Goal: Task Accomplishment & Management: Complete application form

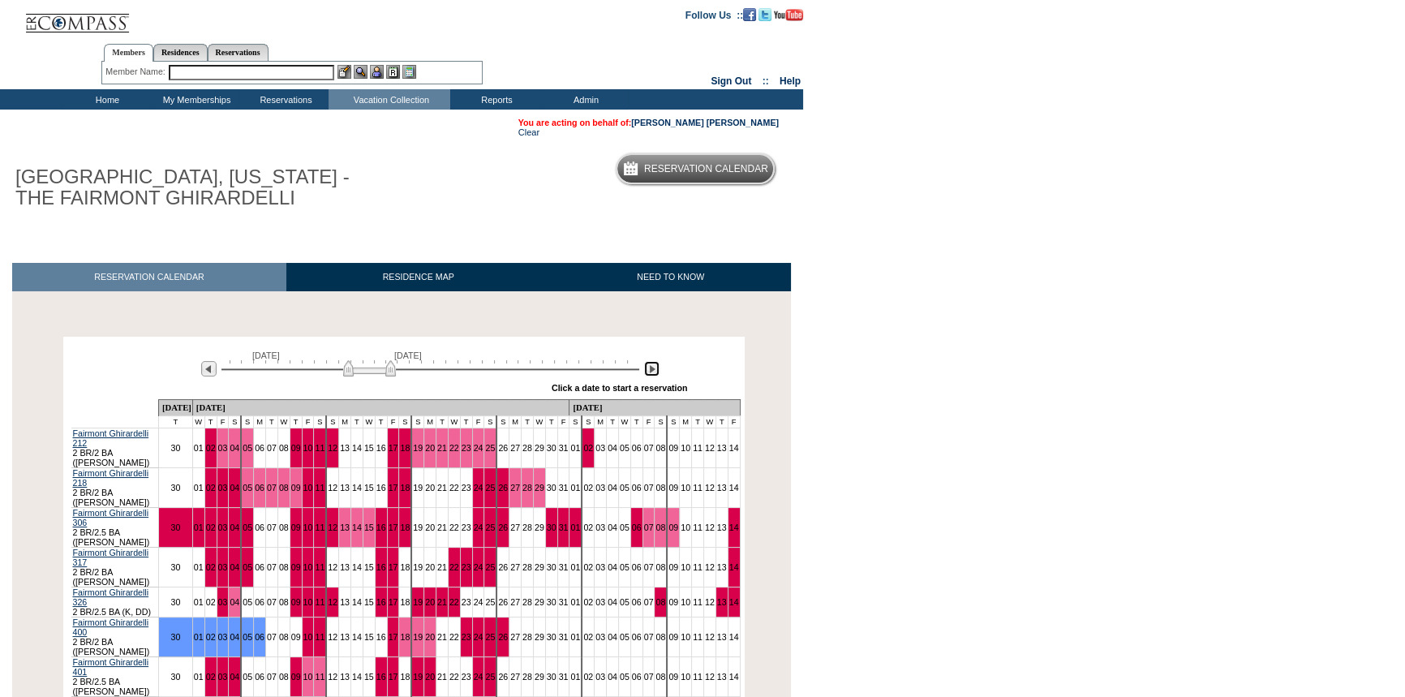
click at [648, 368] on img at bounding box center [651, 368] width 15 height 15
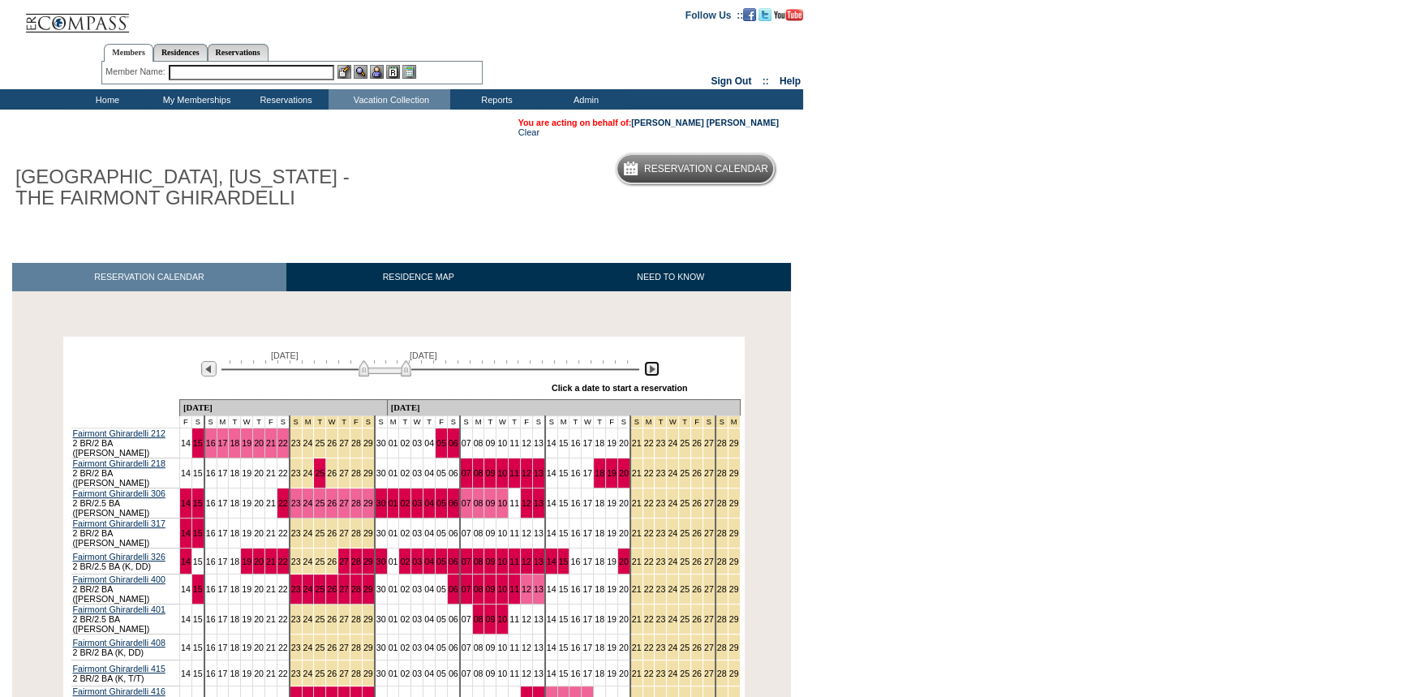
click at [648, 368] on img at bounding box center [651, 368] width 15 height 15
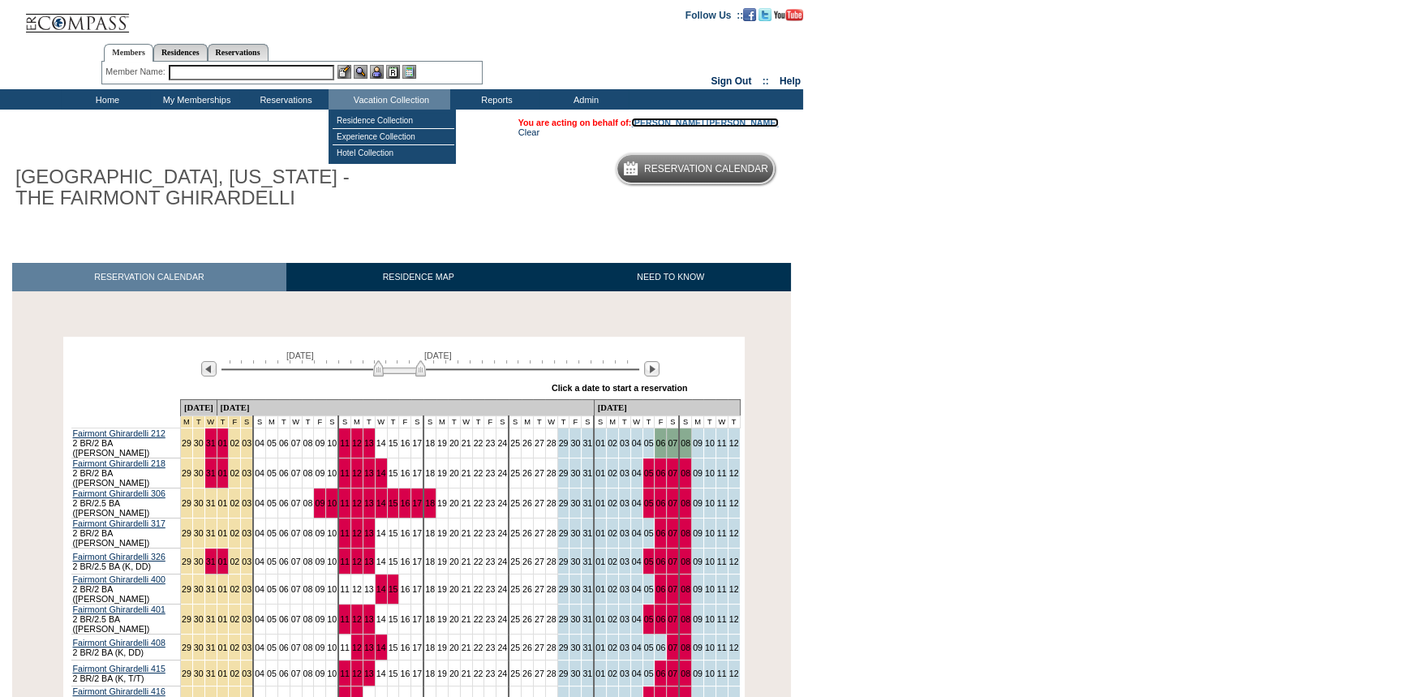
click at [746, 119] on link "[PERSON_NAME] [PERSON_NAME]" at bounding box center [705, 123] width 148 height 10
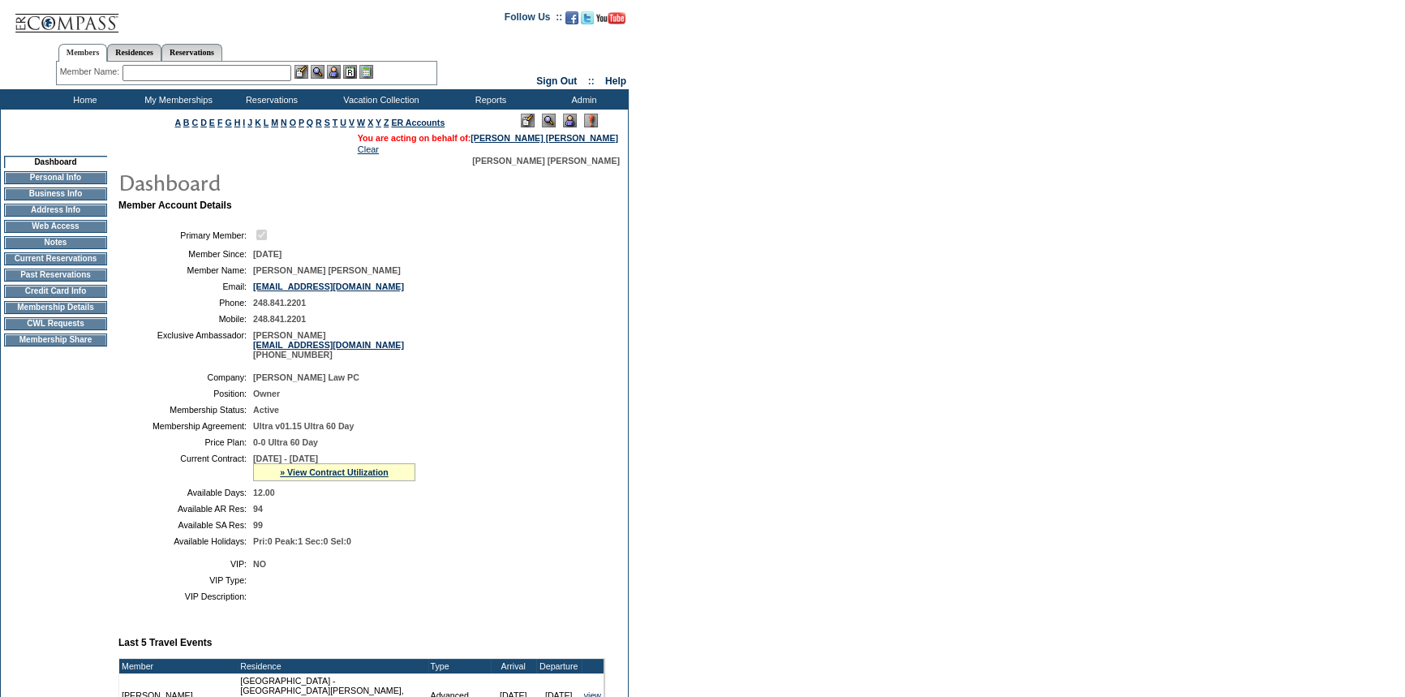
click at [58, 328] on td "CWL Requests" at bounding box center [55, 323] width 103 height 13
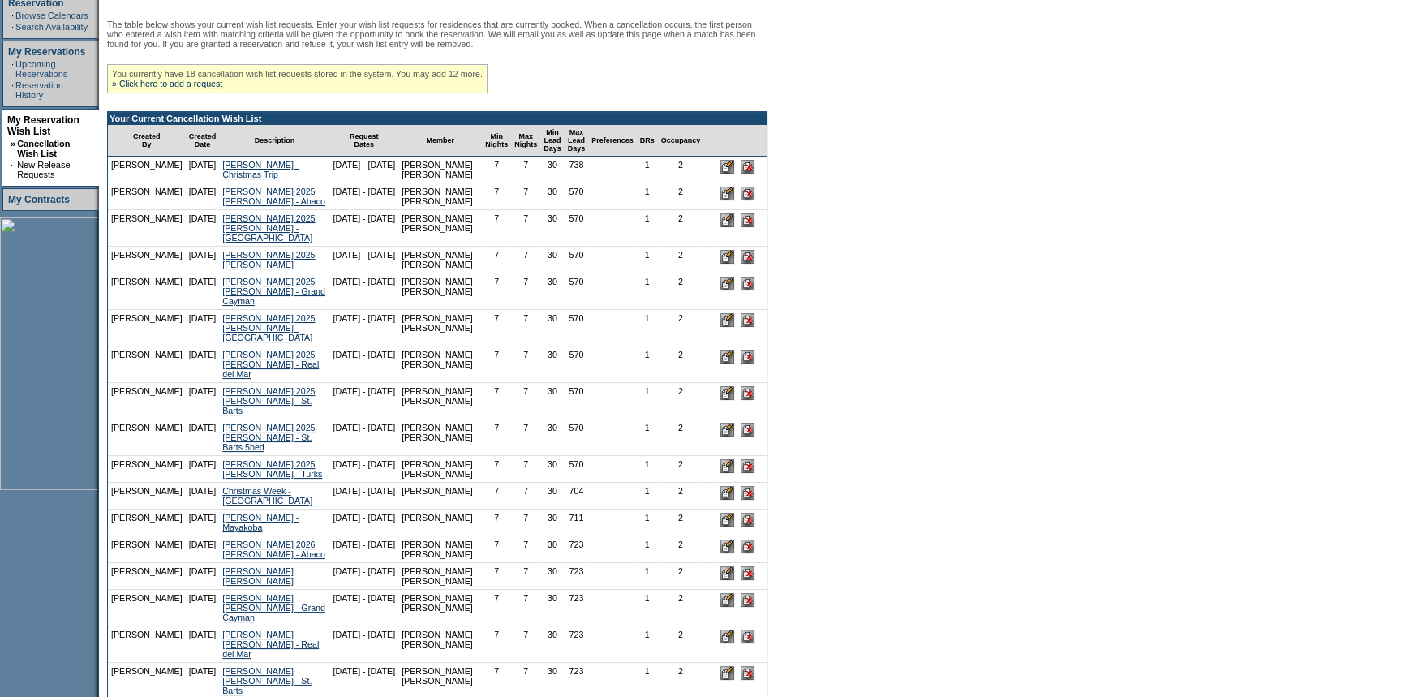
scroll to position [221, 0]
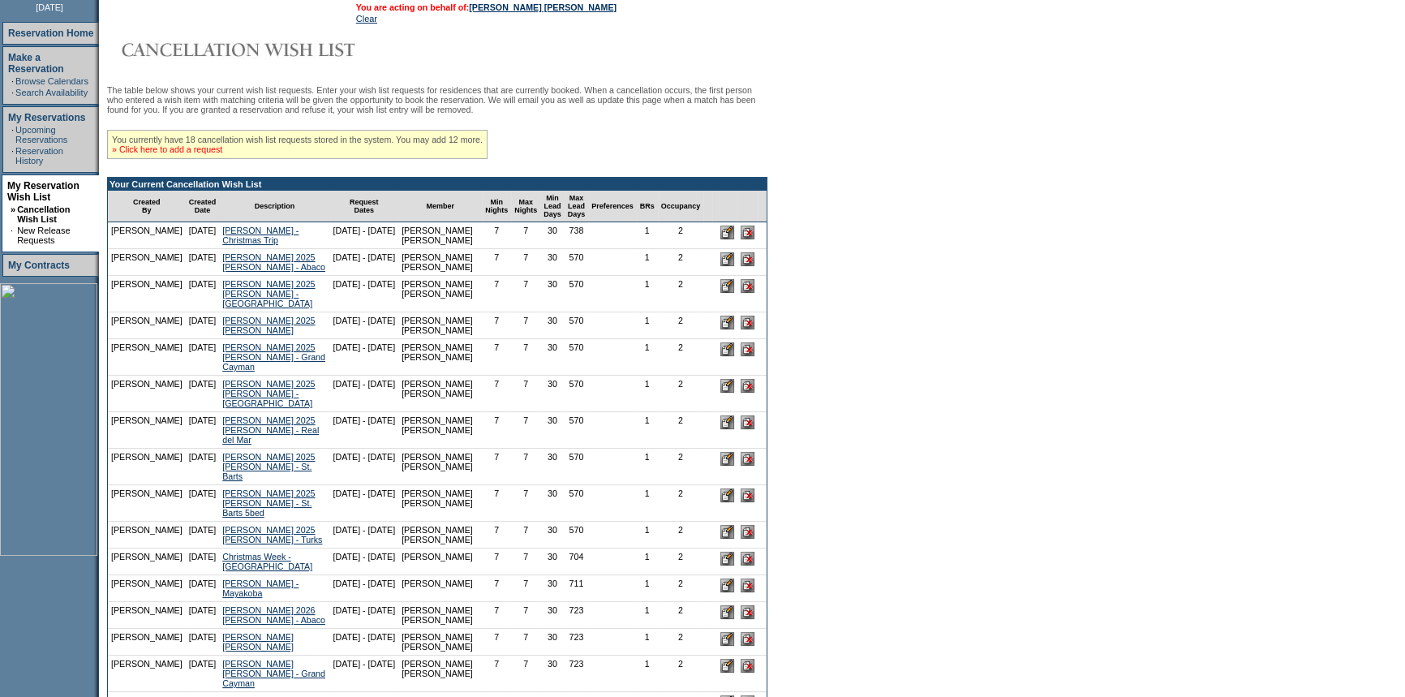
click at [216, 154] on link "» Click here to add a request" at bounding box center [167, 149] width 110 height 10
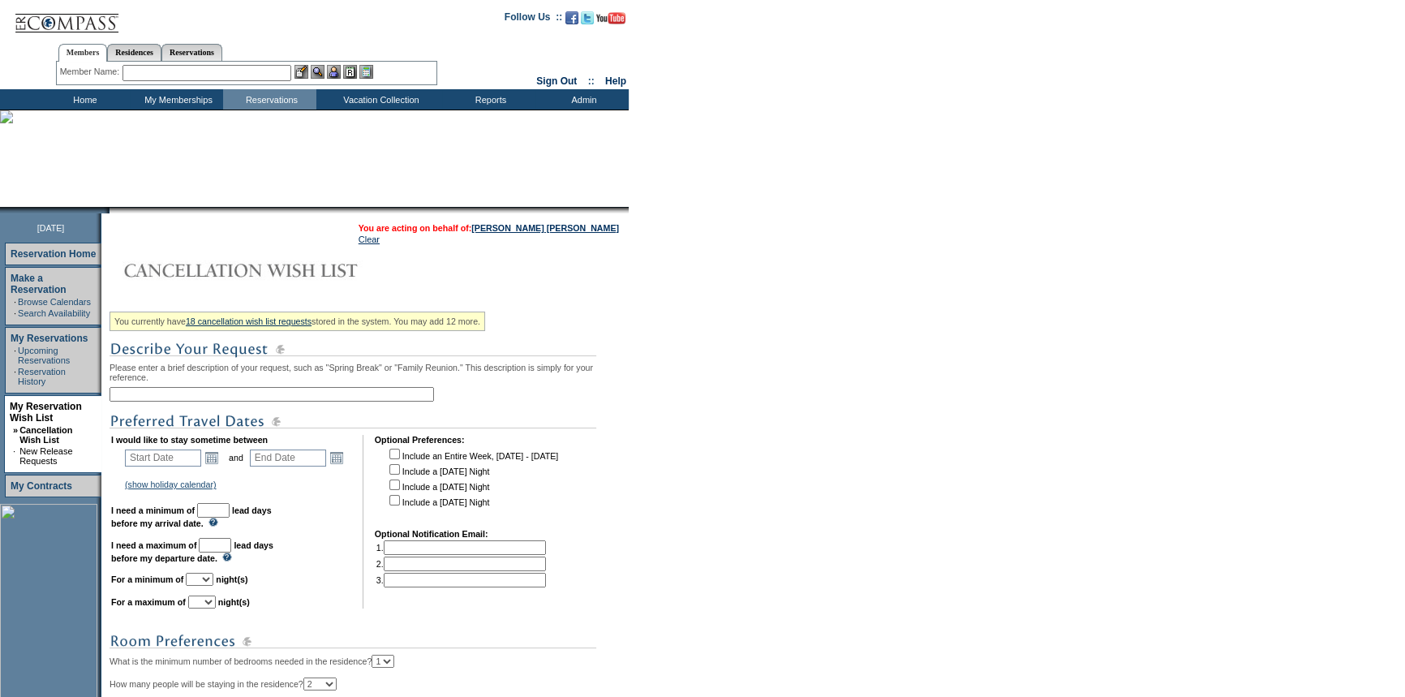
click at [227, 398] on input "text" at bounding box center [271, 394] width 324 height 15
type input "Superbowl 2026"
click at [218, 463] on link "Open the calendar popup." at bounding box center [212, 458] width 18 height 18
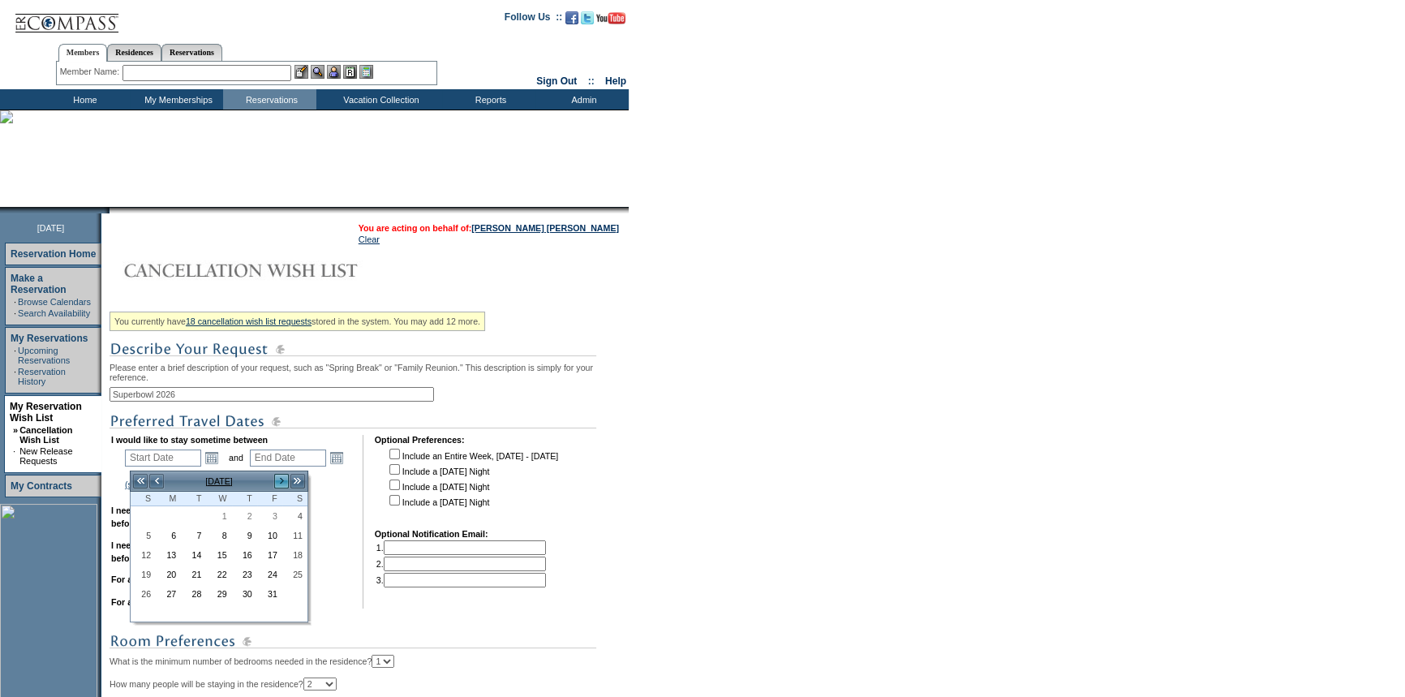
click at [277, 474] on link ">" at bounding box center [281, 481] width 16 height 16
click at [273, 535] on link "6" at bounding box center [270, 534] width 24 height 18
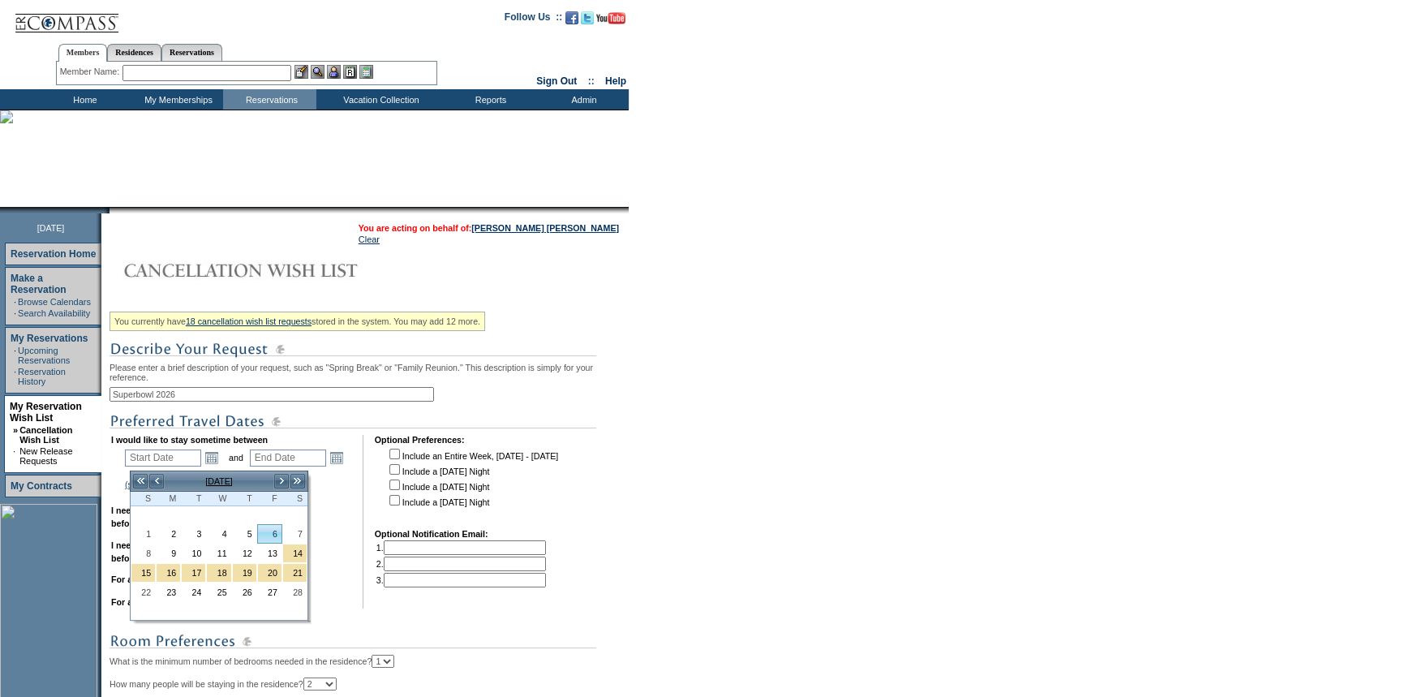
type input "2026-02-06"
type input "2026-02-07"
type input "2/6/2026"
type input "2/7/2026"
type input "130"
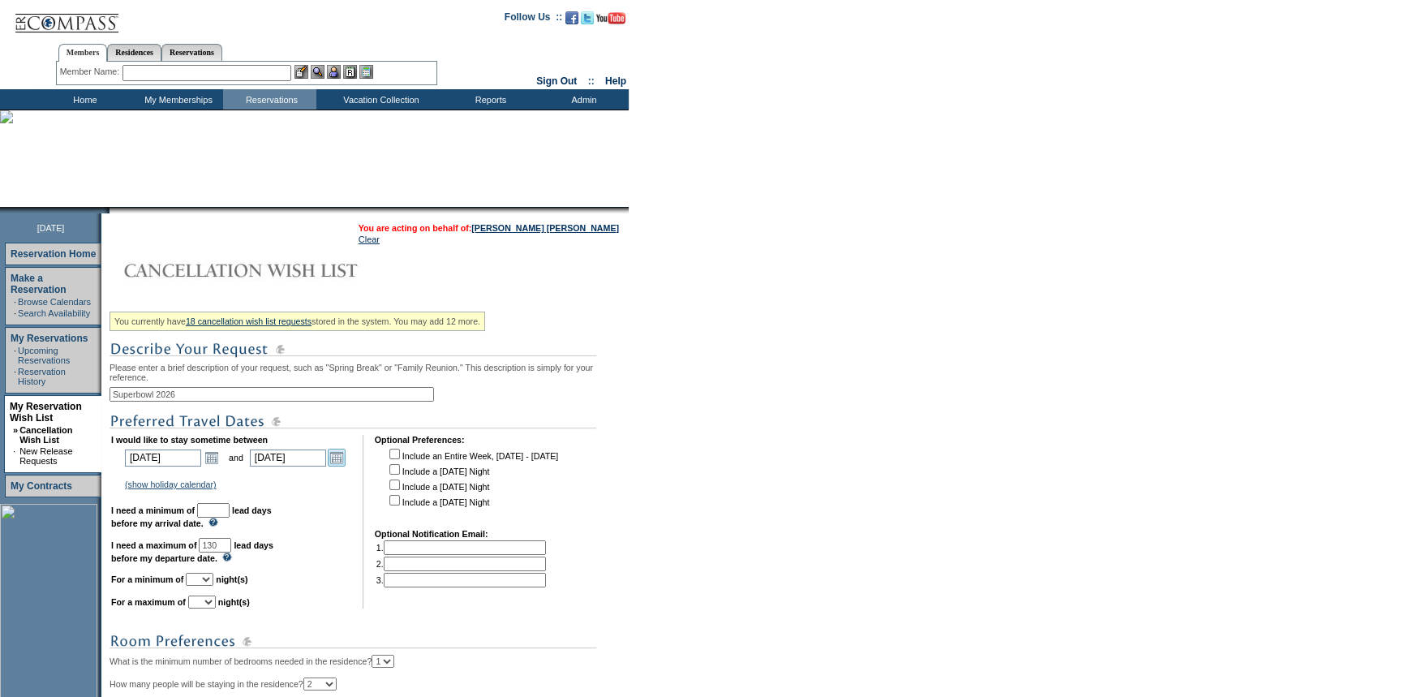
click at [344, 462] on link "Open the calendar popup." at bounding box center [337, 458] width 18 height 18
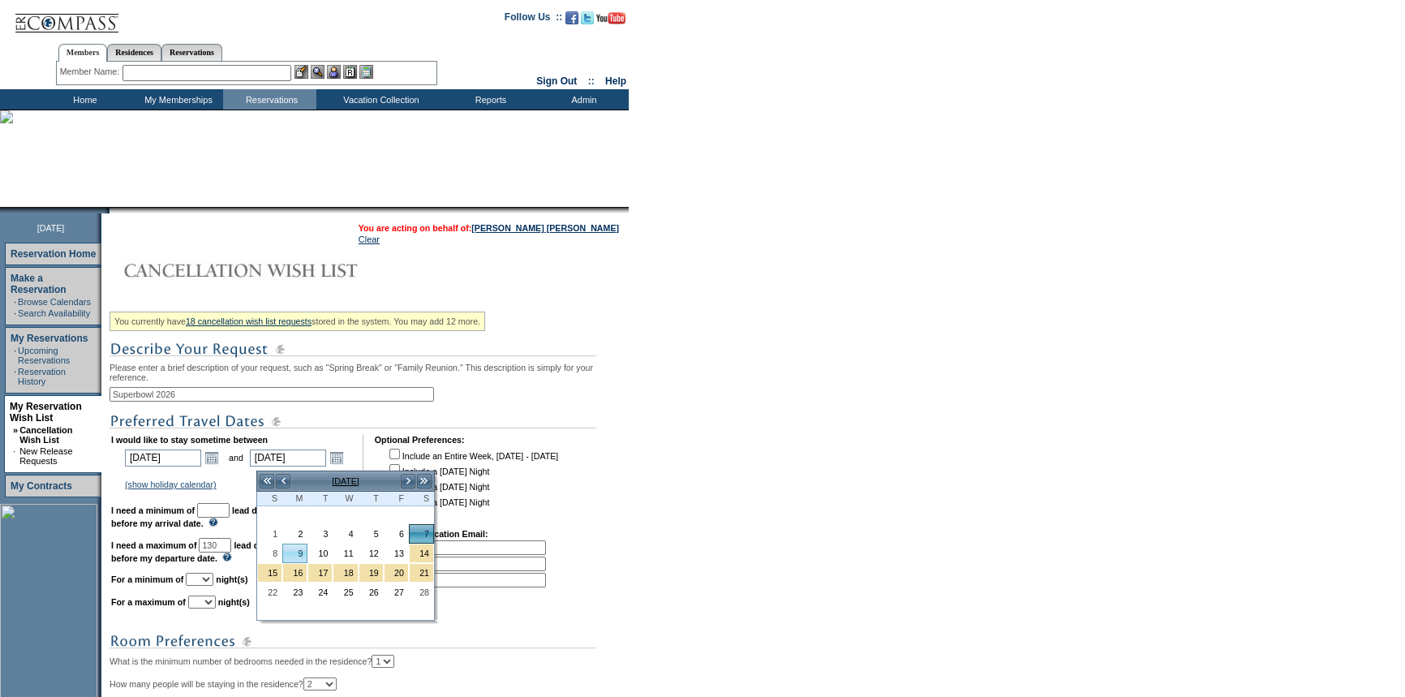
click at [294, 550] on link "9" at bounding box center [295, 553] width 24 height 18
type input "2026-02-09"
type input "2/9/2026"
type input "132"
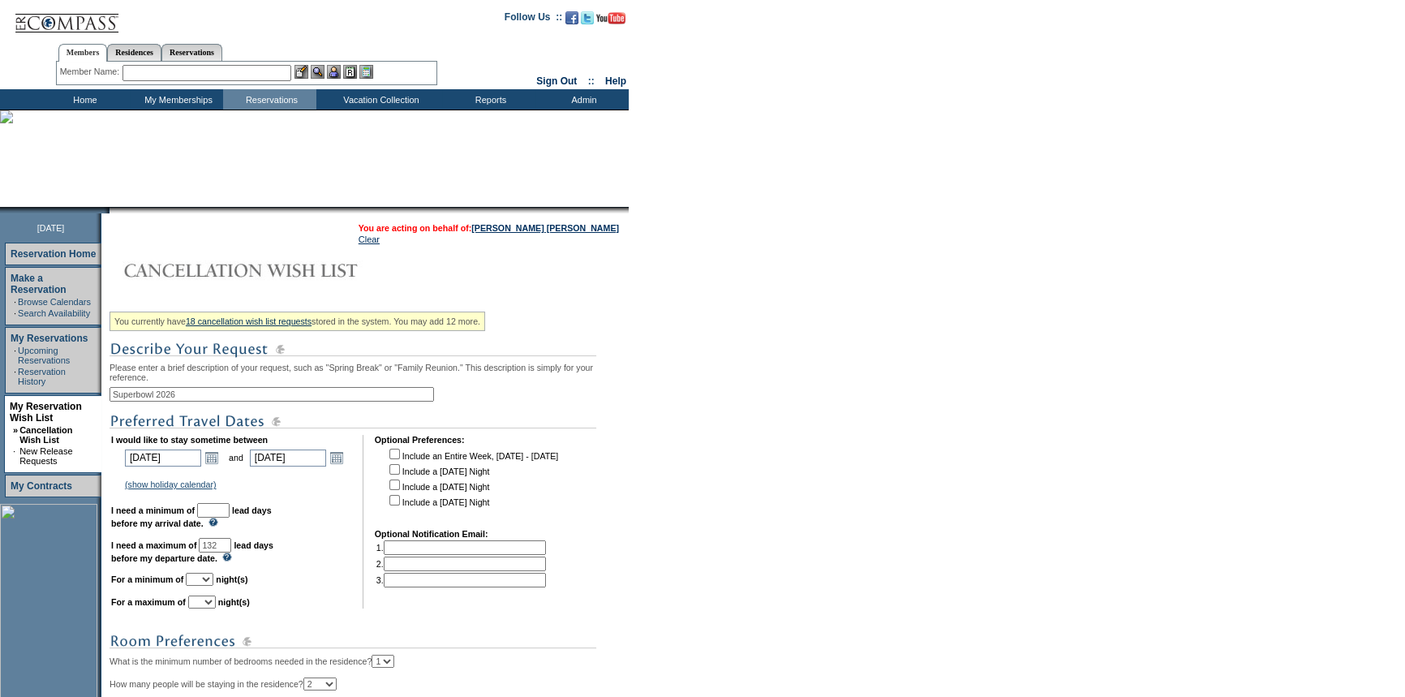
click at [230, 517] on input "text" at bounding box center [213, 510] width 32 height 15
type input "30"
click at [213, 584] on select "1 2 3 4 5 6 7 8 9 10 11 12 13 14" at bounding box center [200, 579] width 28 height 13
select select "2"
click at [205, 578] on select "1 2 3 4 5 6 7 8 9 10 11 12 13 14" at bounding box center [200, 579] width 28 height 13
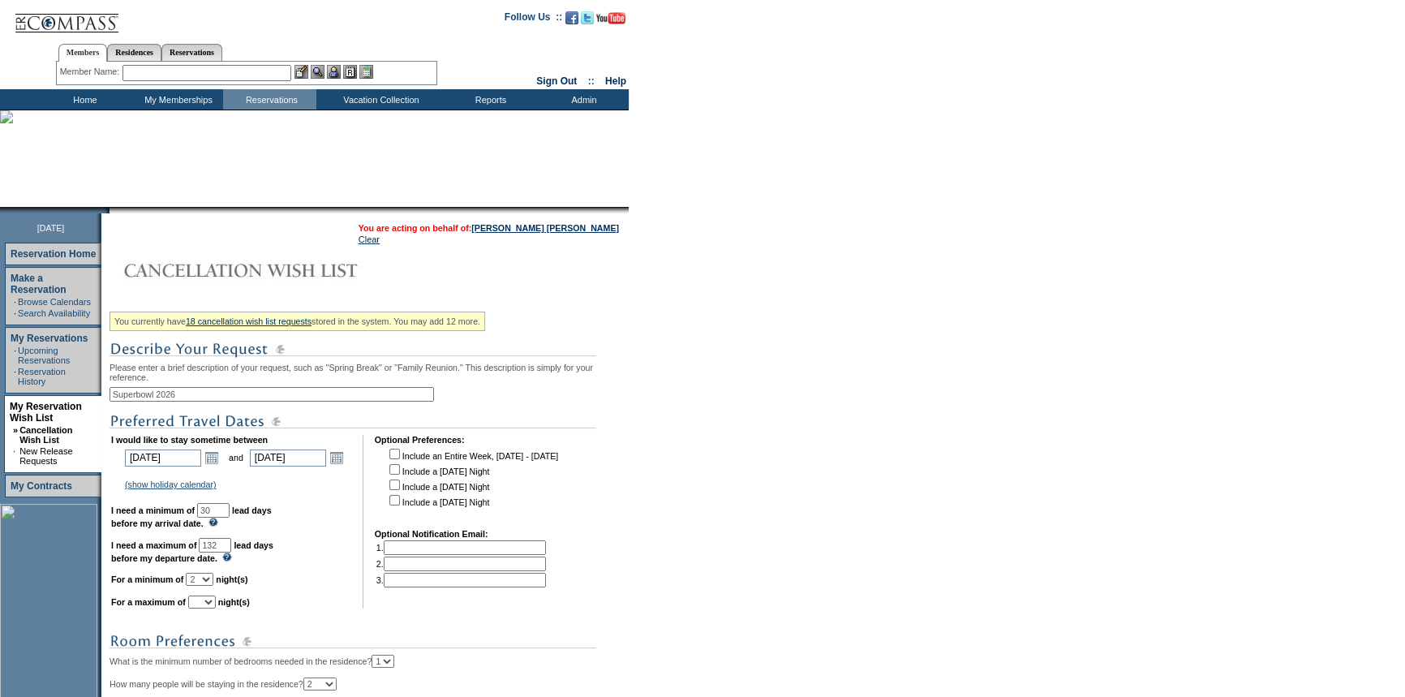
click at [216, 607] on select "1 2 3 4 5 6 7 8 9 10 11 12 13 14" at bounding box center [202, 601] width 28 height 13
select select "3"
click at [208, 603] on select "1 2 3 4 5 6 7 8 9 10 11 12 13 14" at bounding box center [202, 601] width 28 height 13
click at [397, 504] on input "checkbox" at bounding box center [394, 500] width 11 height 11
checkbox input "true"
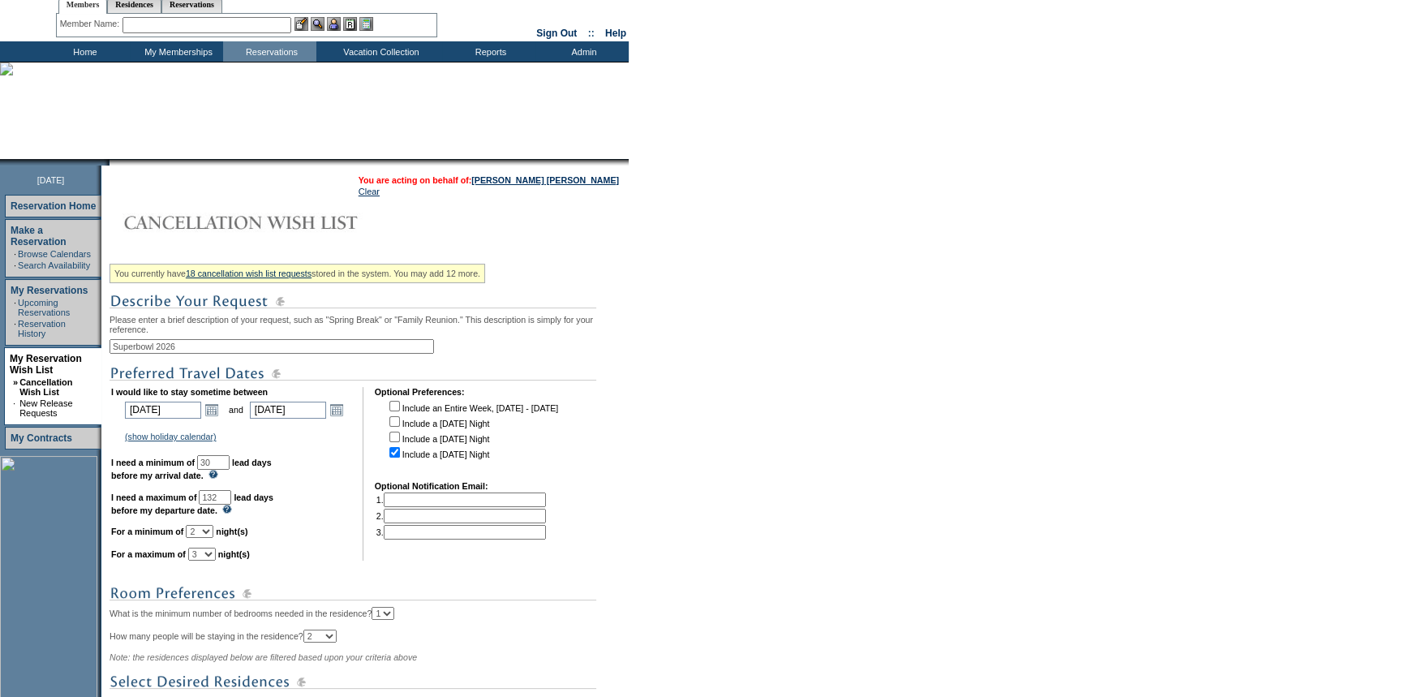
scroll to position [73, 0]
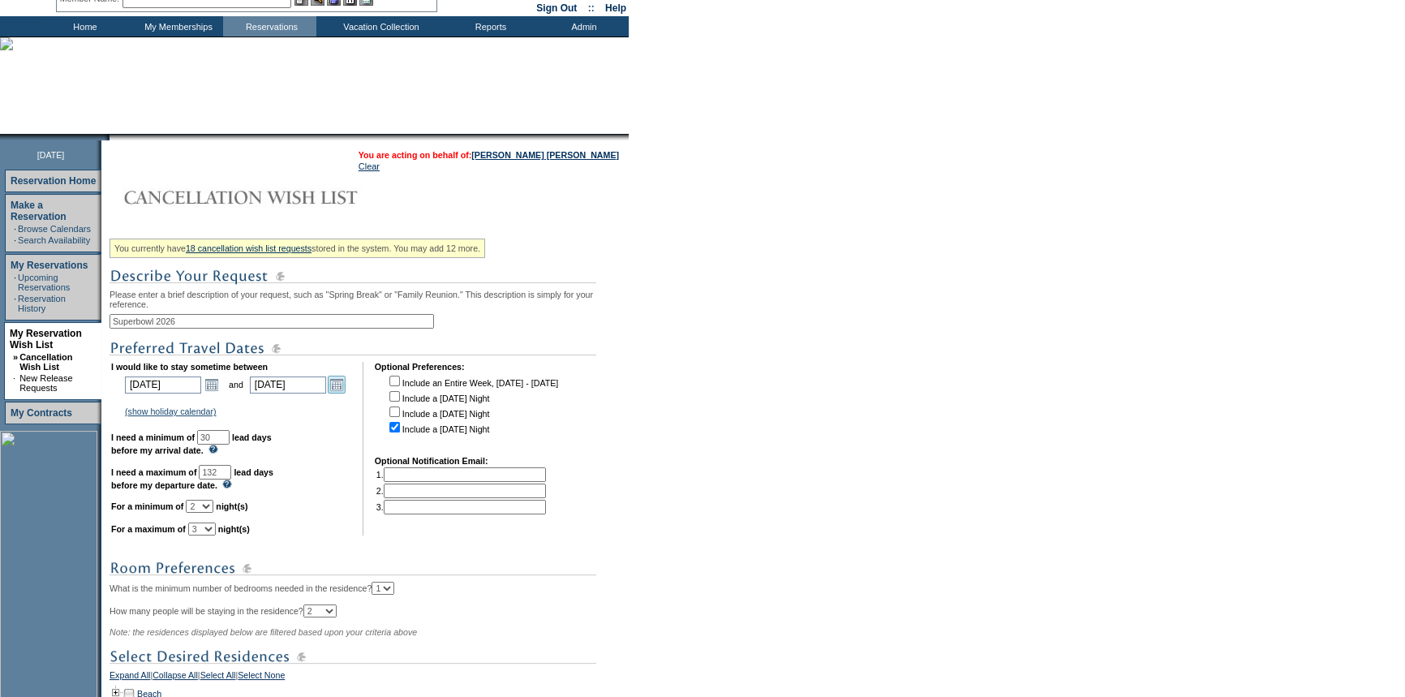
click at [341, 386] on link "Open the calendar popup." at bounding box center [337, 385] width 18 height 18
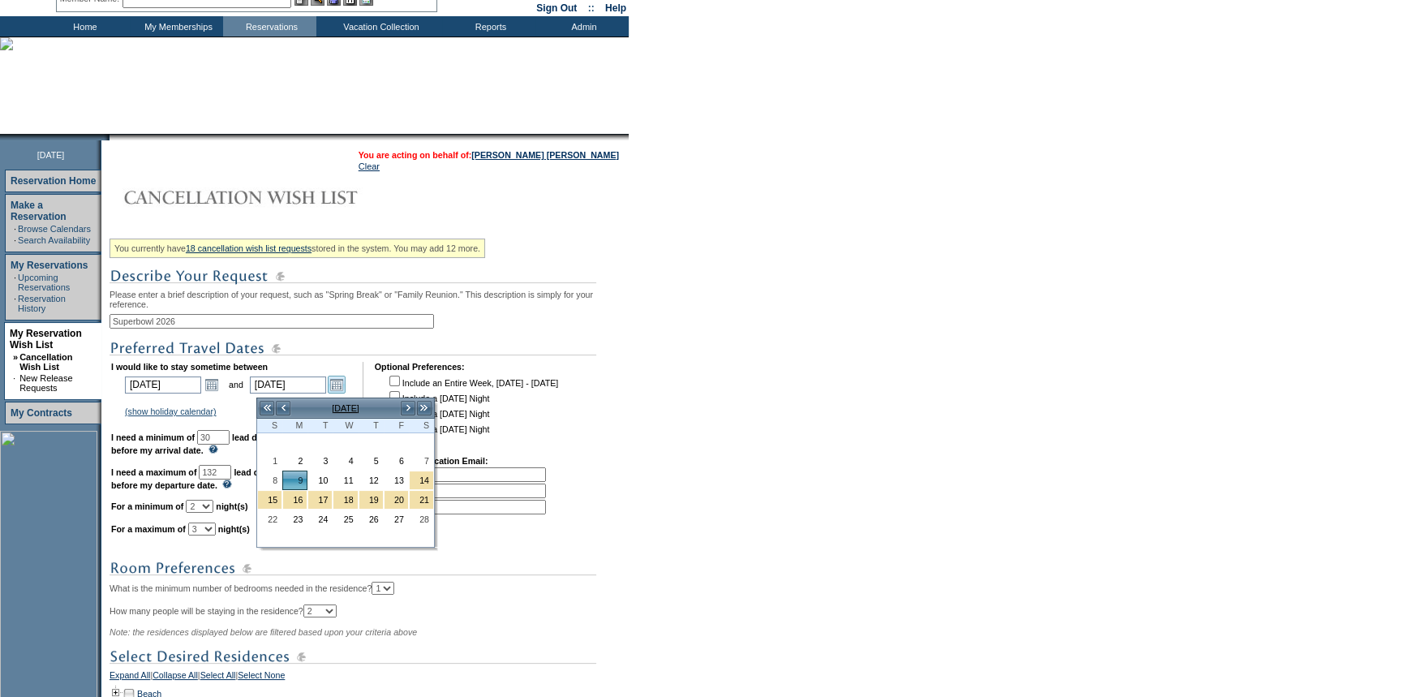
click at [341, 386] on link "Open the calendar popup." at bounding box center [337, 385] width 18 height 18
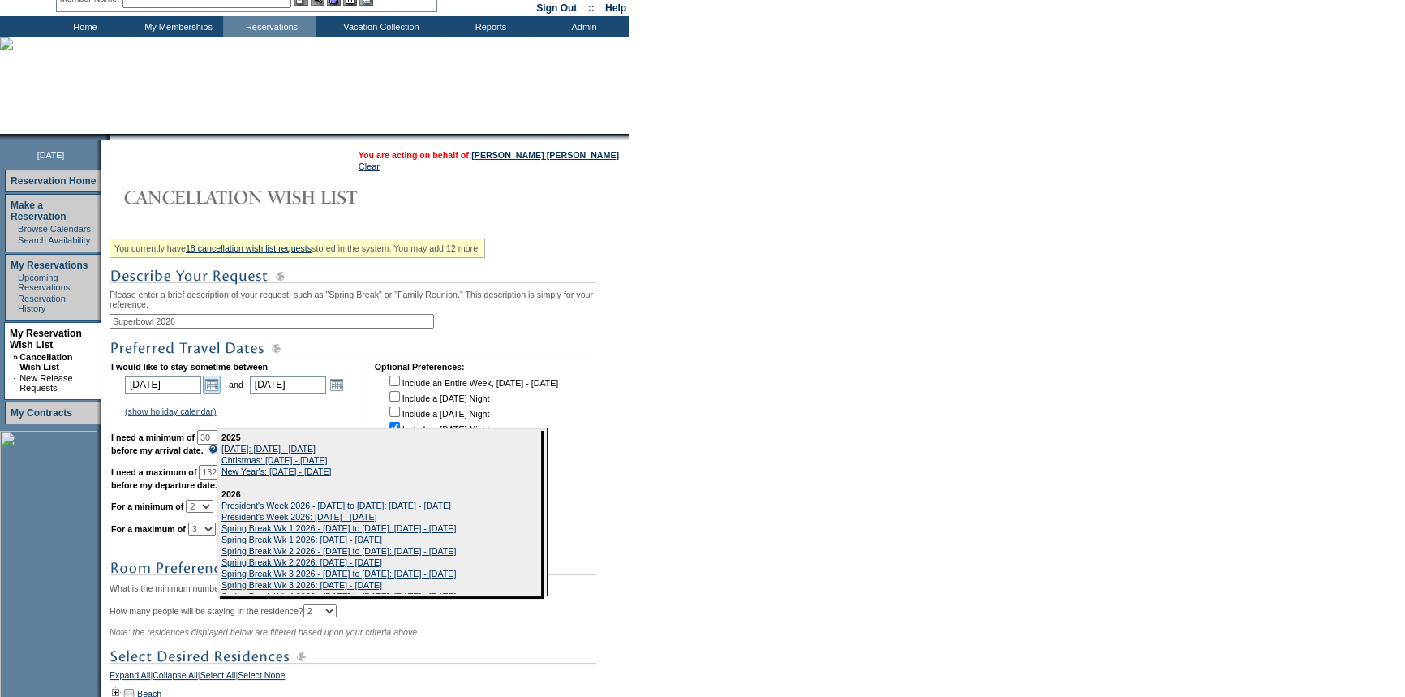
click at [221, 387] on link "Open the calendar popup." at bounding box center [212, 385] width 18 height 18
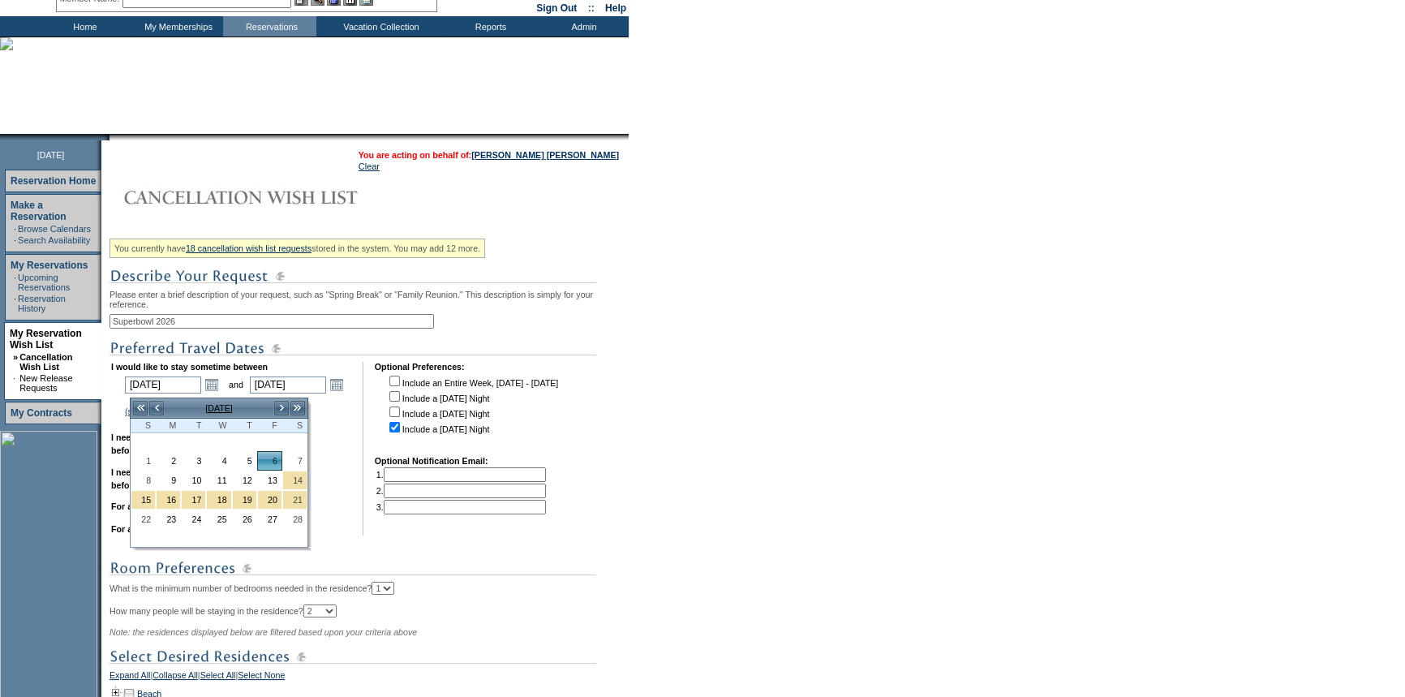
click at [351, 527] on td "I would like to stay sometime between 2026-02-06 2/6/2026 Open the calendar pop…" at bounding box center [231, 449] width 240 height 174
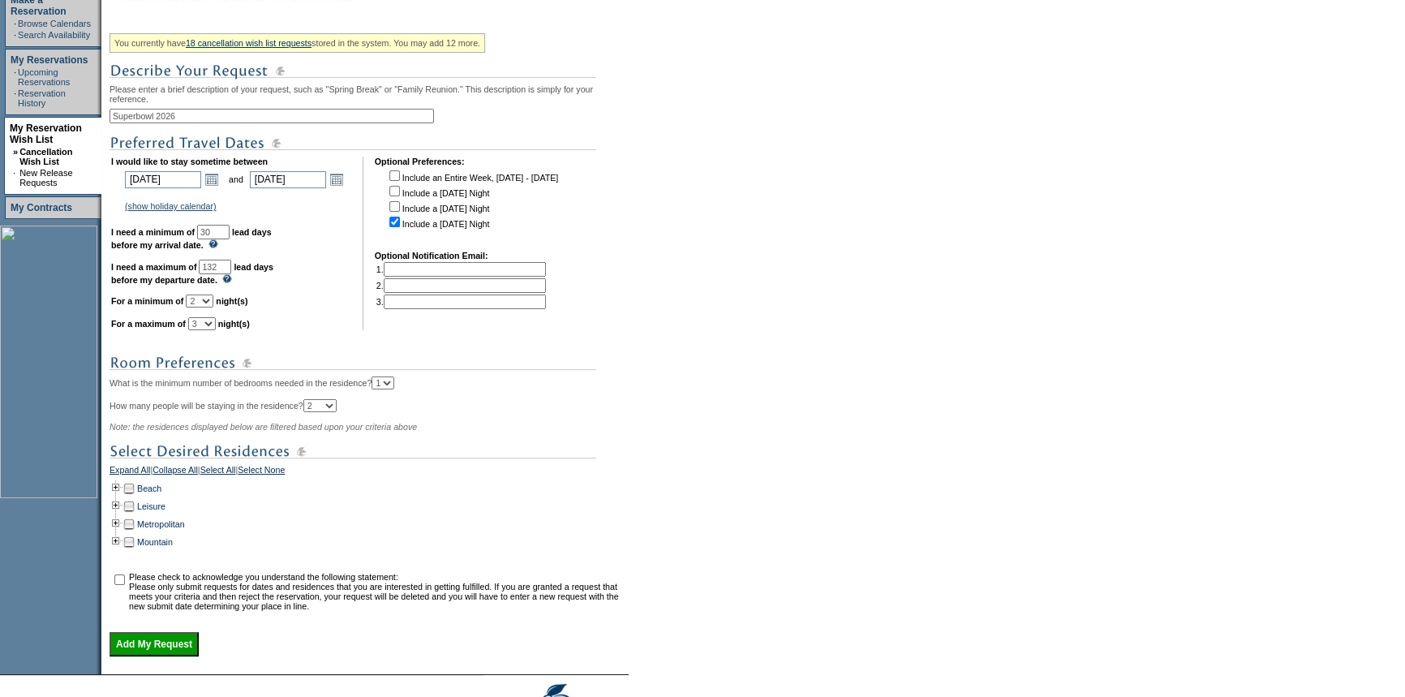
scroll to position [294, 0]
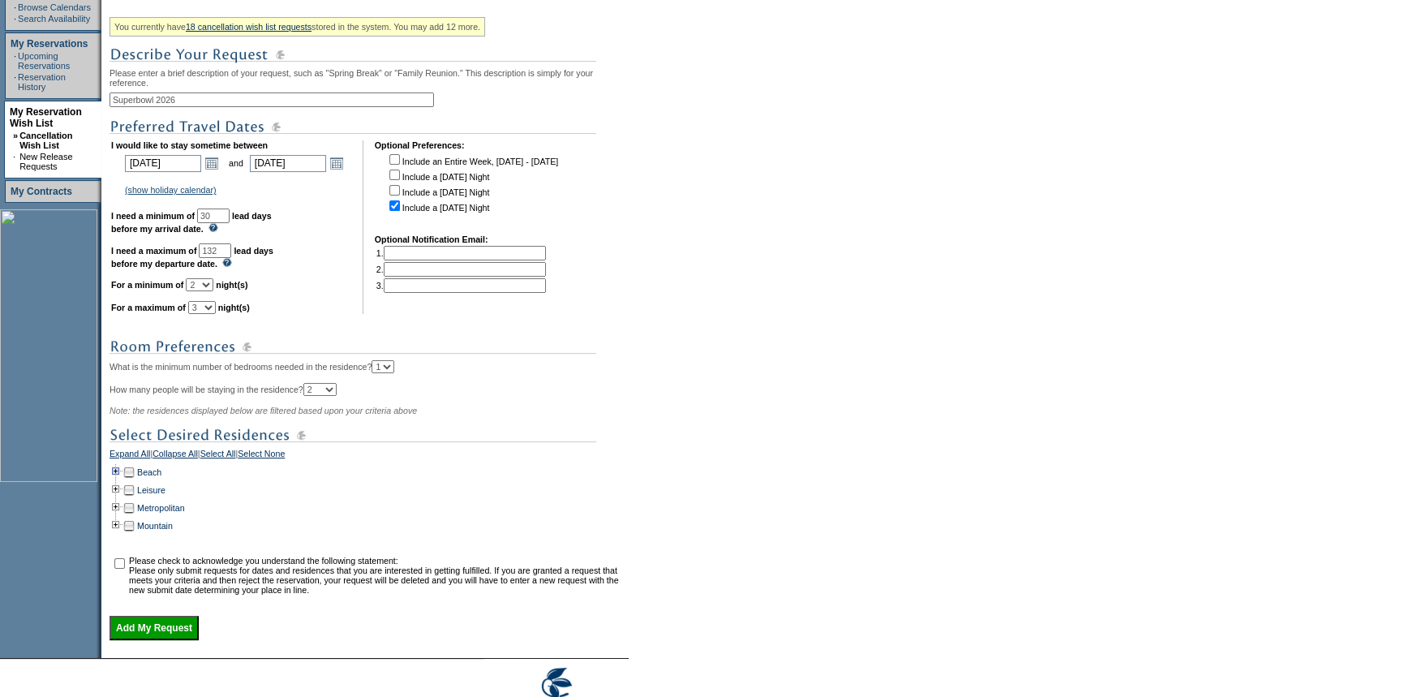
click at [122, 481] on td at bounding box center [115, 472] width 13 height 18
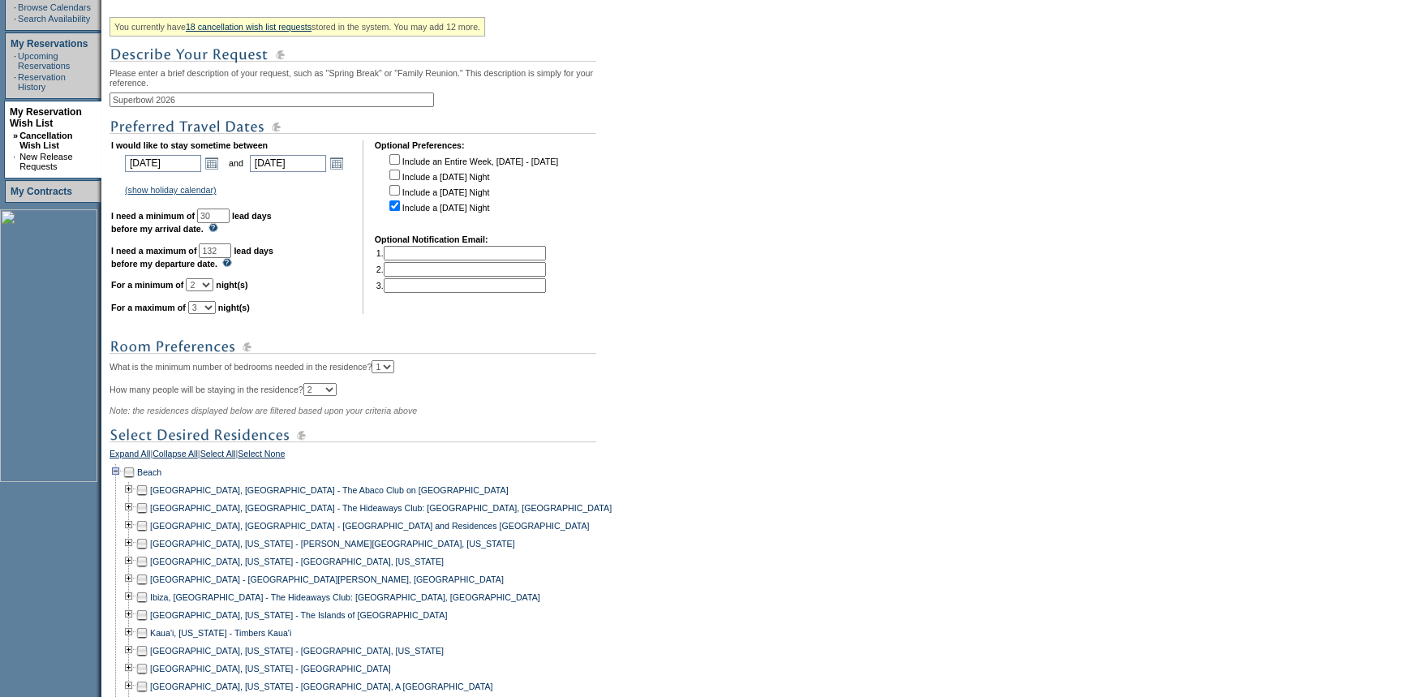
click at [122, 481] on td at bounding box center [115, 472] width 13 height 18
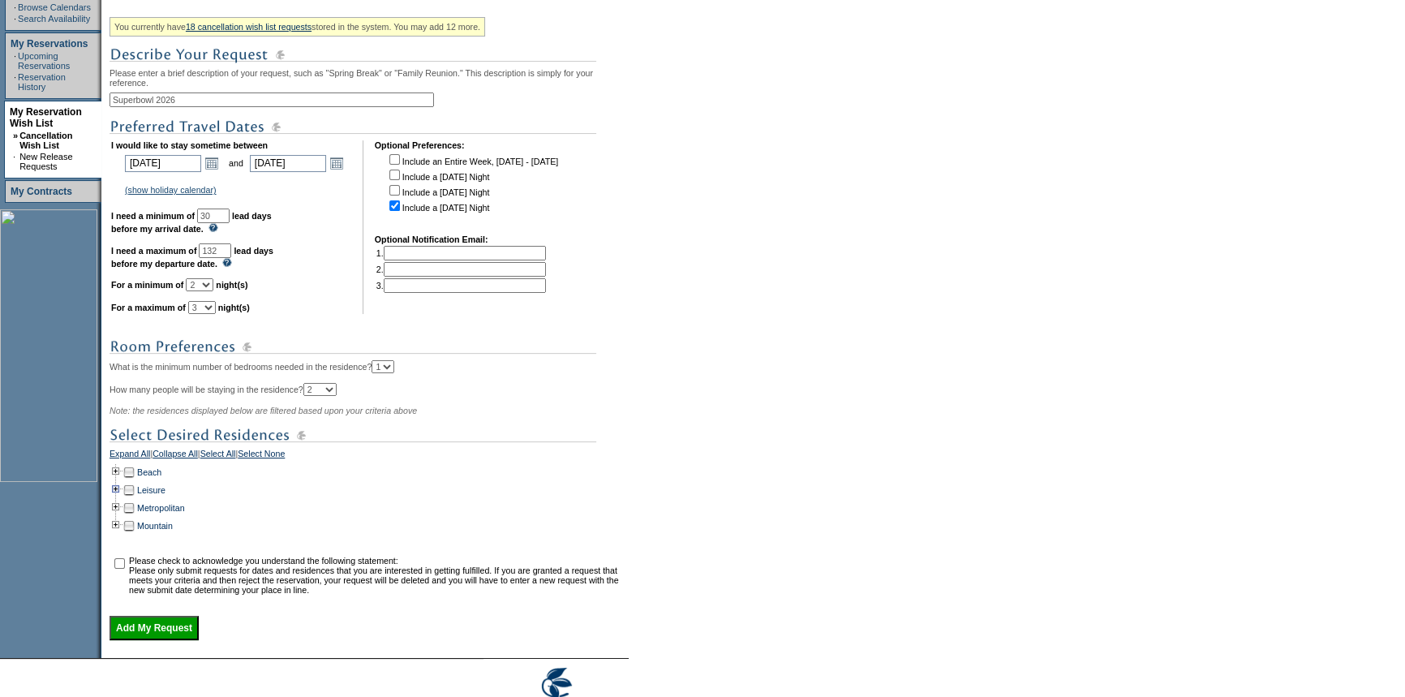
click at [122, 496] on td at bounding box center [115, 490] width 13 height 18
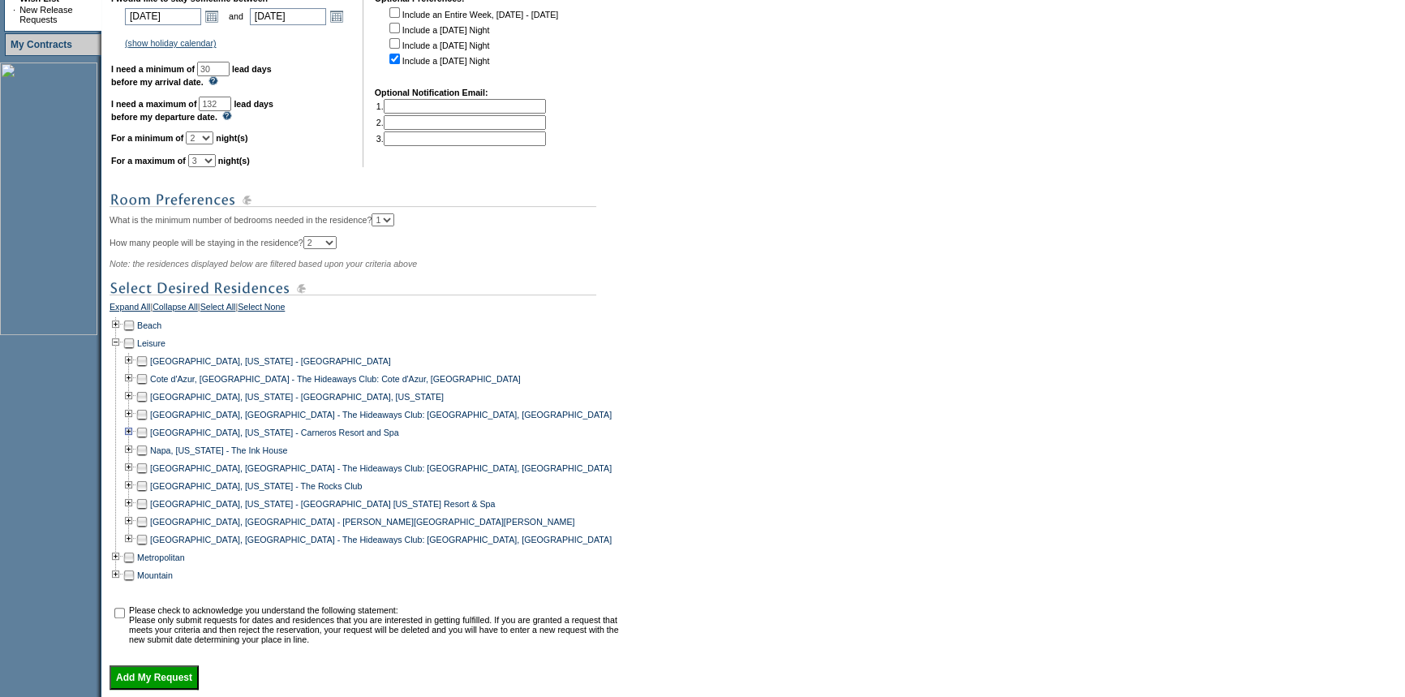
scroll to position [442, 0]
click at [121, 563] on td at bounding box center [115, 556] width 13 height 18
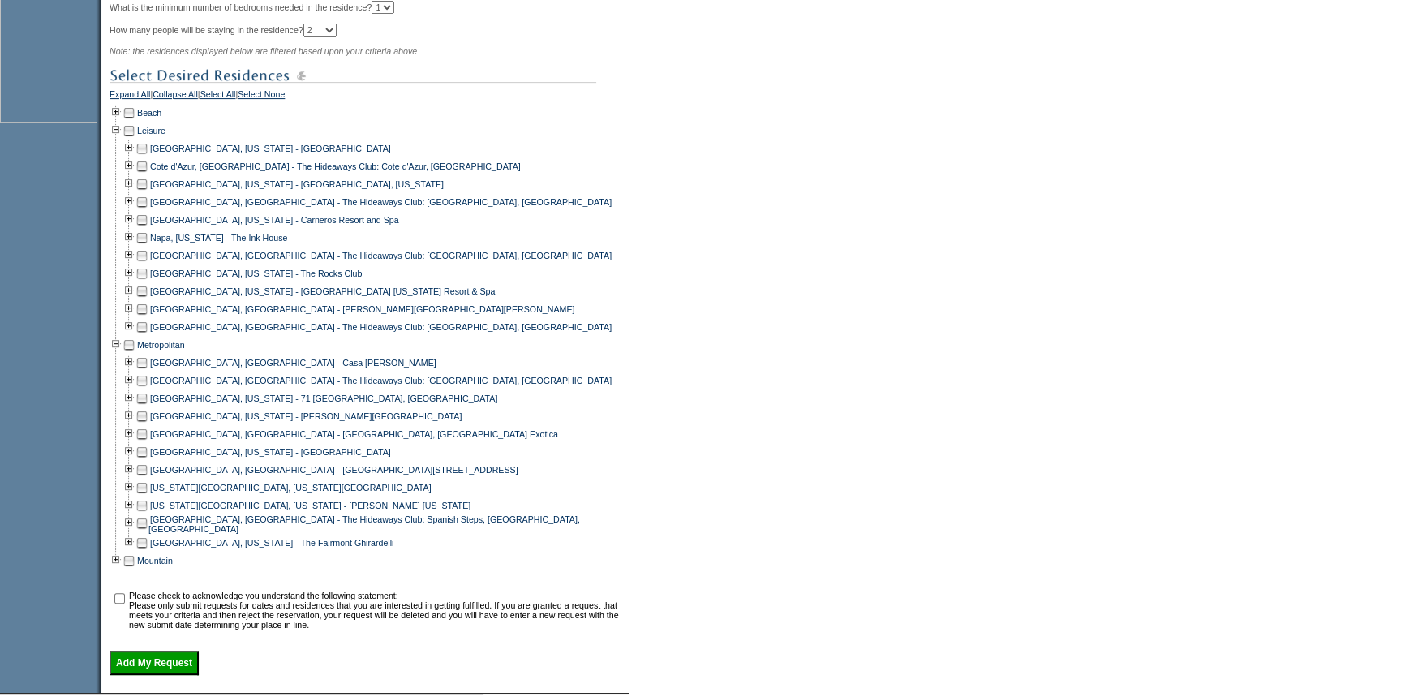
scroll to position [663, 0]
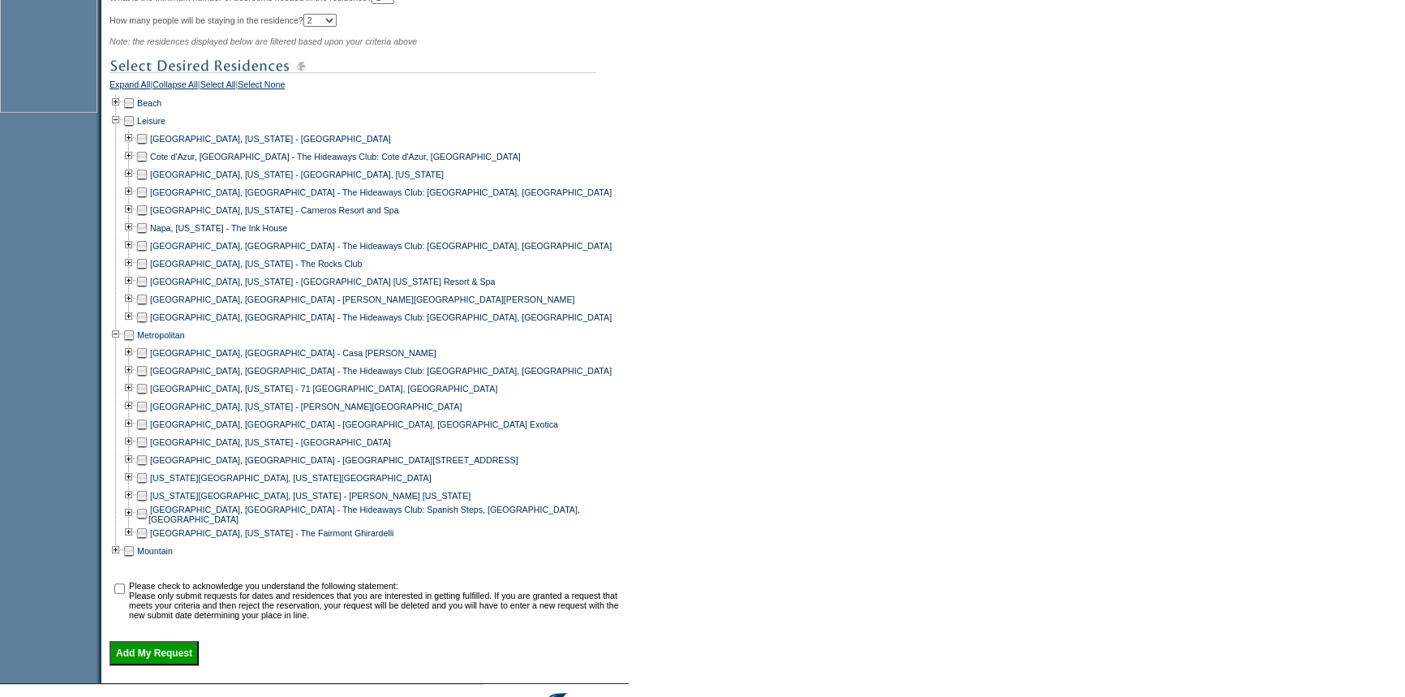
click at [146, 542] on td at bounding box center [141, 533] width 13 height 18
click at [125, 594] on input "checkbox" at bounding box center [119, 588] width 11 height 11
checkbox input "true"
click at [161, 665] on input "Add My Request" at bounding box center [153, 653] width 89 height 24
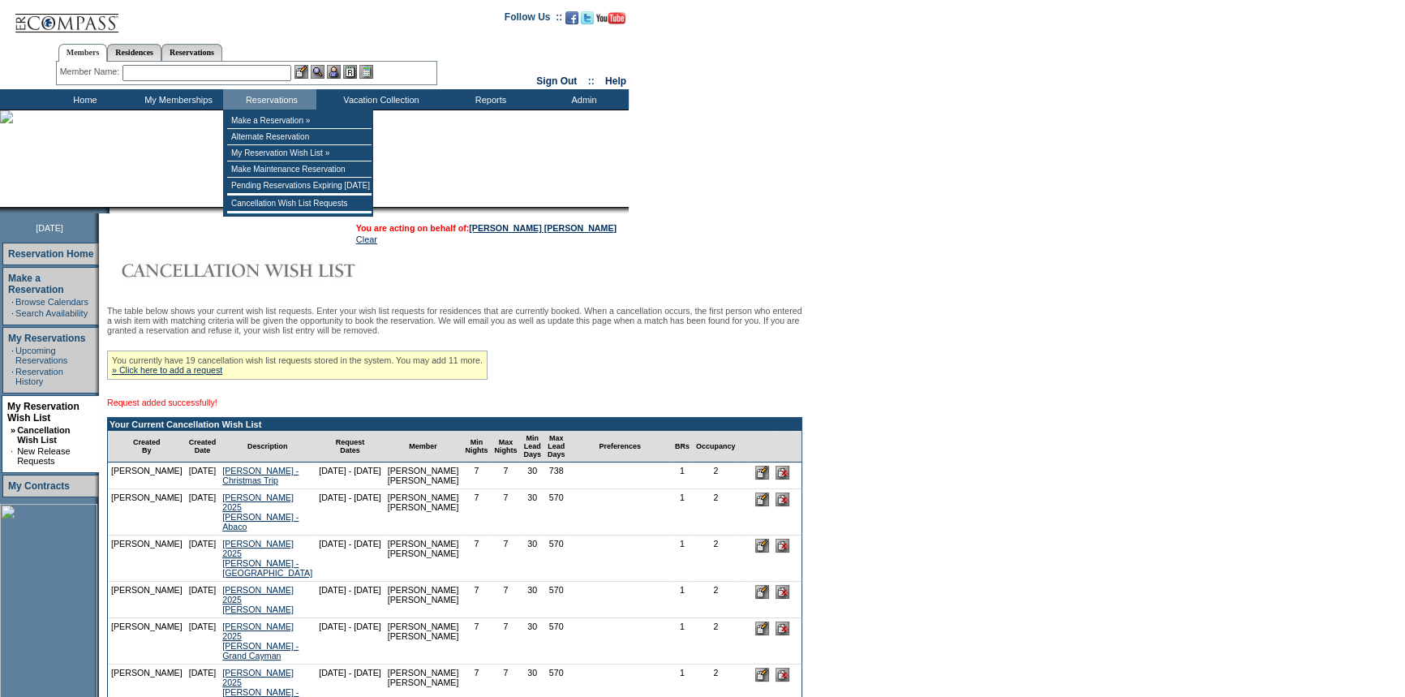
click at [250, 77] on input "text" at bounding box center [206, 73] width 169 height 16
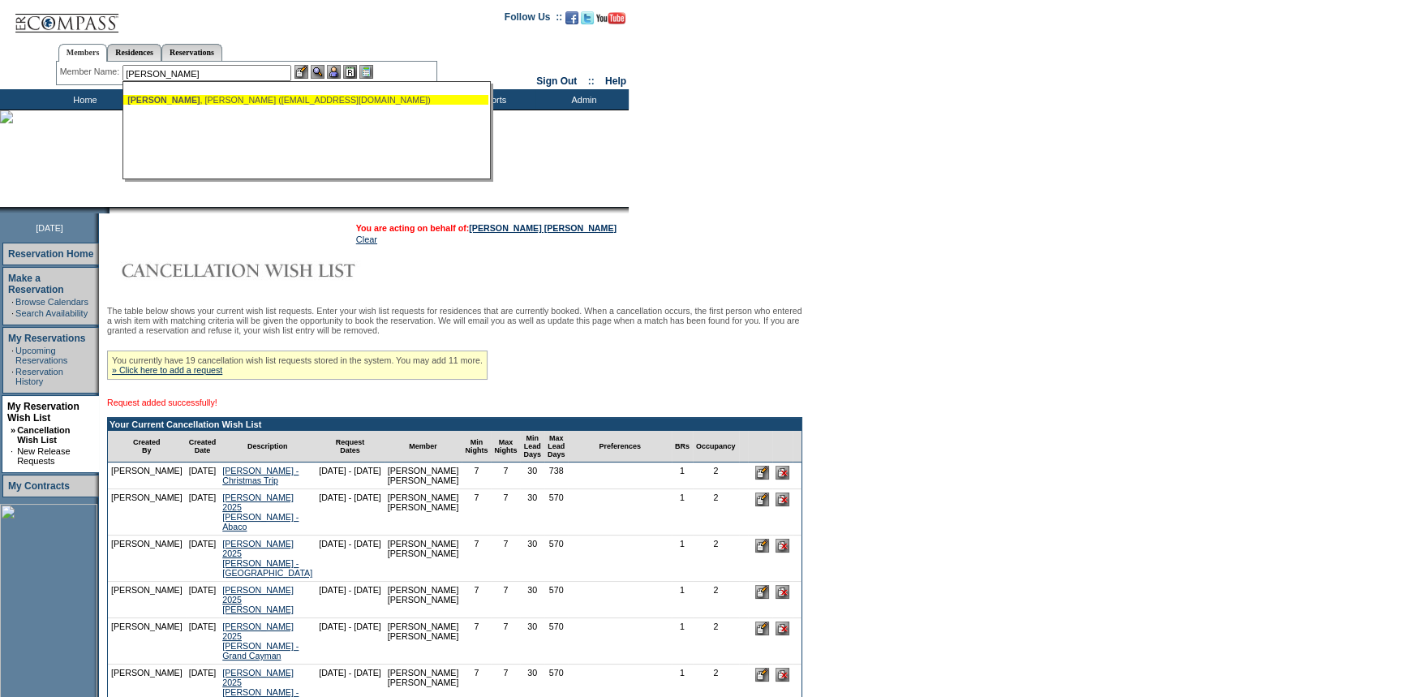
click at [268, 100] on div "[PERSON_NAME] ([EMAIL_ADDRESS][DOMAIN_NAME])" at bounding box center [305, 100] width 357 height 10
type input "[PERSON_NAME] ([EMAIL_ADDRESS][DOMAIN_NAME])"
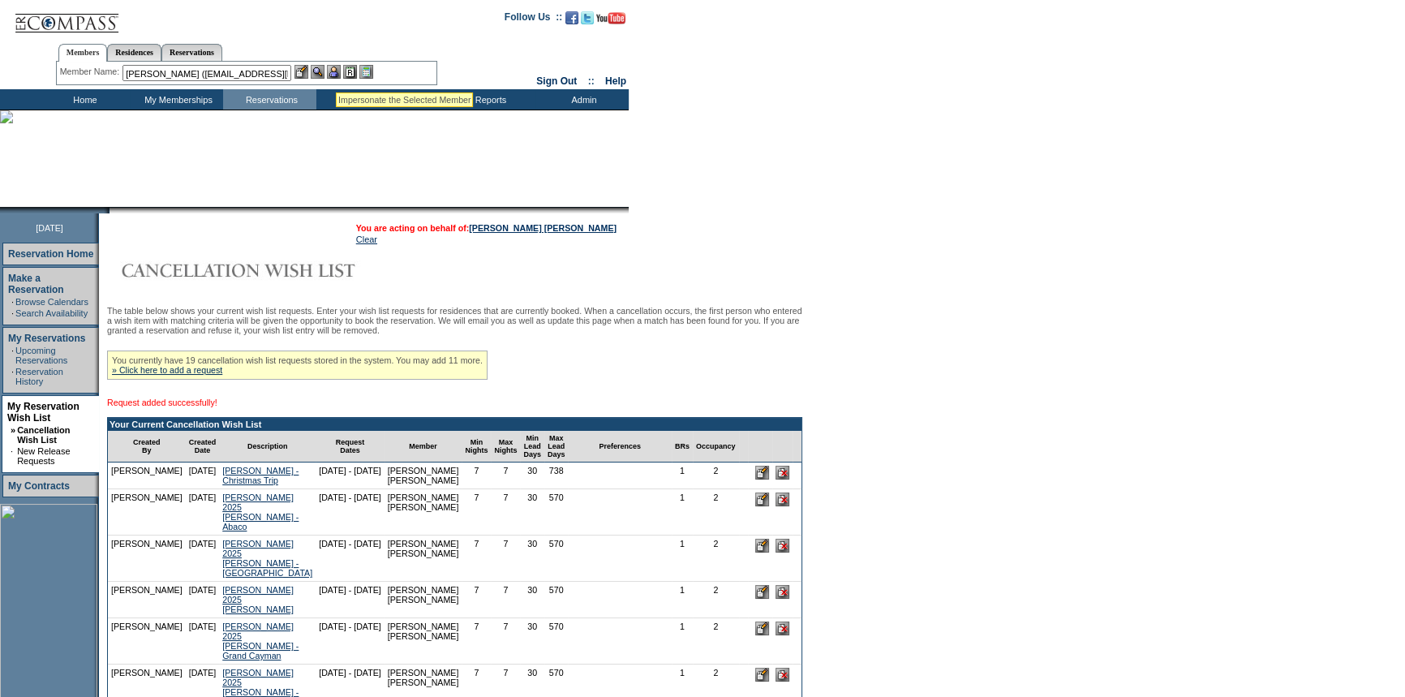
click at [336, 72] on img at bounding box center [334, 72] width 14 height 14
click at [320, 70] on img at bounding box center [318, 72] width 14 height 14
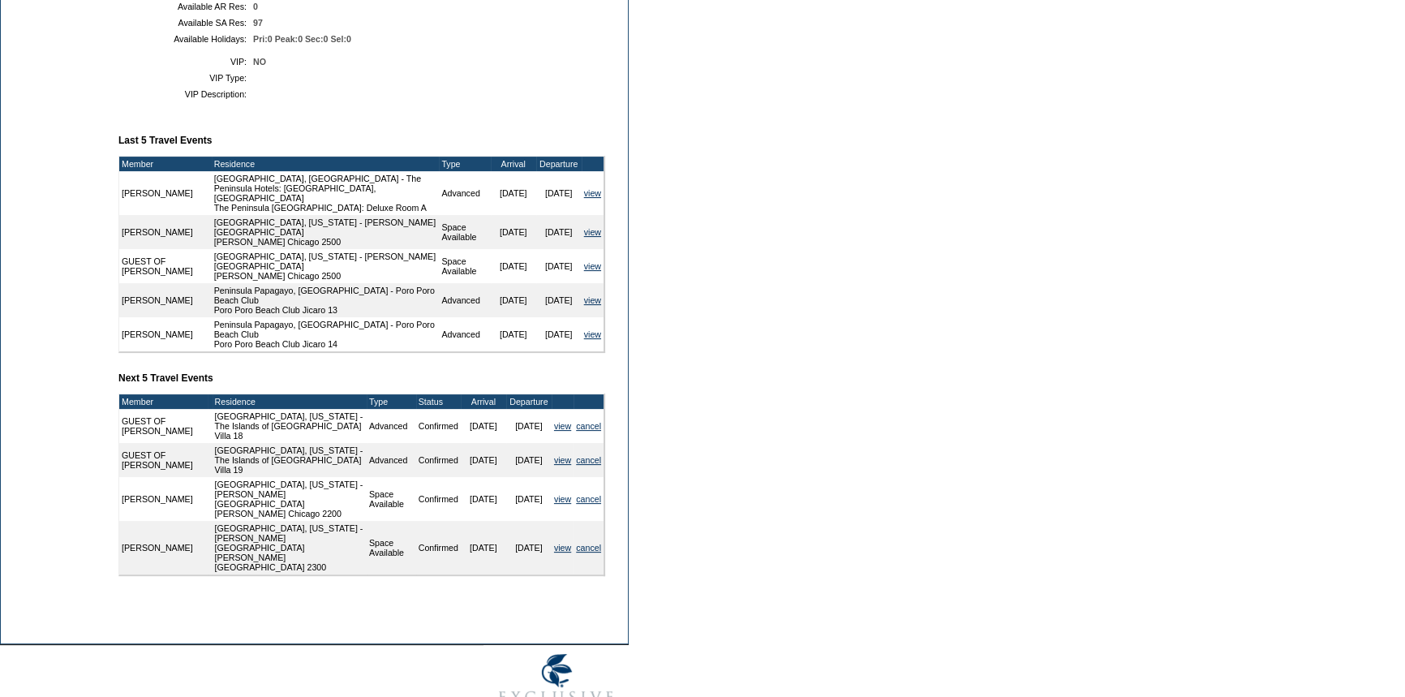
scroll to position [516, 0]
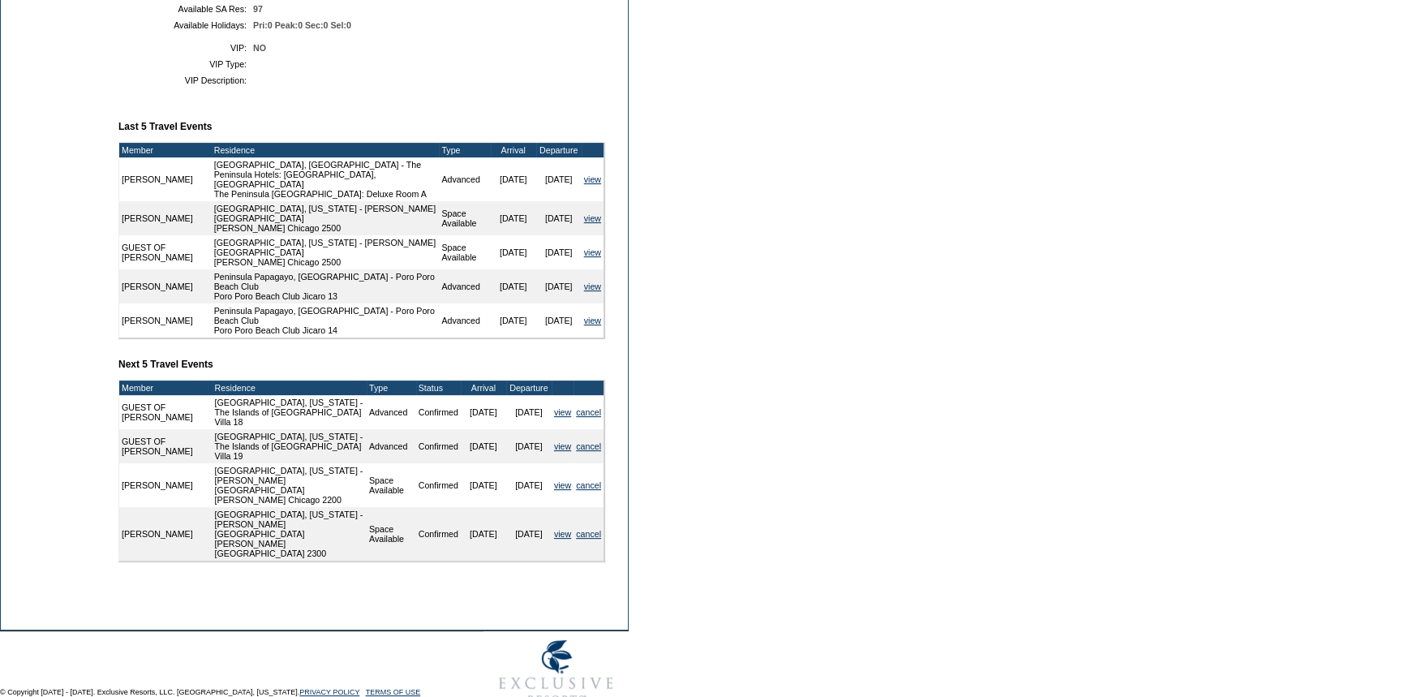
click at [255, 216] on td "Chicago, Illinois - Trump International Hotel & Tower Trump Chicago 2500" at bounding box center [326, 218] width 228 height 34
